Goal: Task Accomplishment & Management: Use online tool/utility

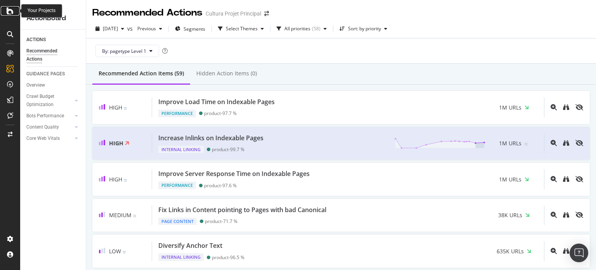
click at [10, 12] on icon at bounding box center [10, 10] width 7 height 9
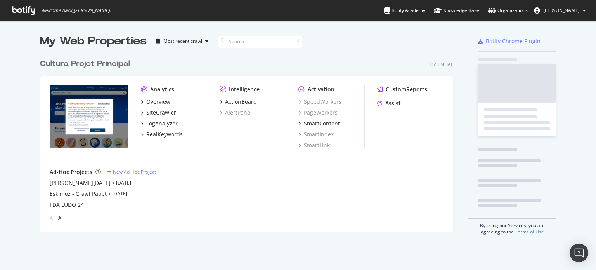
scroll to position [264, 584]
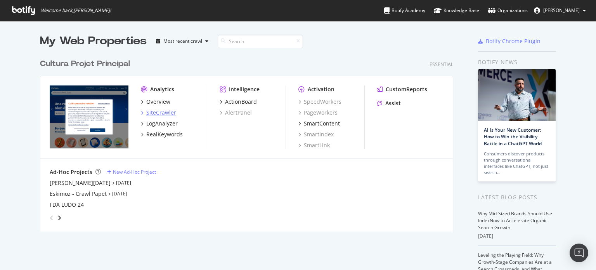
click at [160, 113] on div "SiteCrawler" at bounding box center [161, 113] width 30 height 8
click at [85, 66] on div "Cultura Projet Principal" at bounding box center [85, 63] width 90 height 11
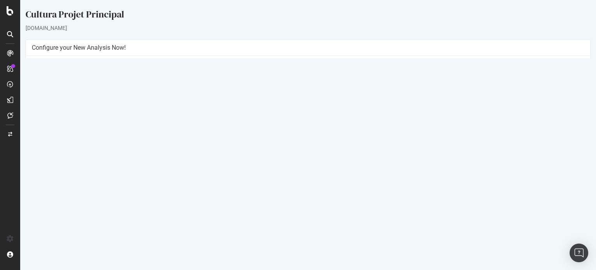
click at [297, 188] on button "Yes! Start Now" at bounding box center [299, 189] width 48 height 12
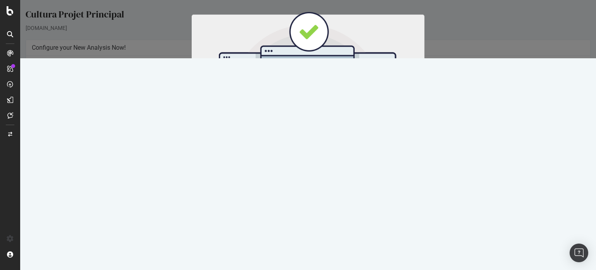
click at [311, 130] on button "Start Now" at bounding box center [323, 128] width 34 height 13
